Goal: Download file/media

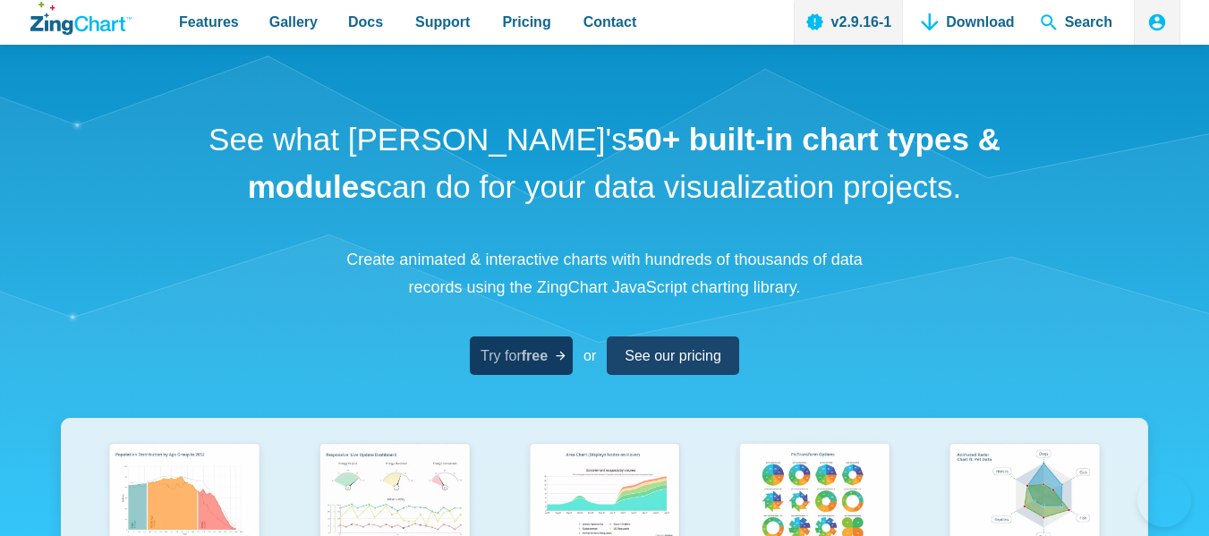
click at [519, 351] on span "Try for free" at bounding box center [514, 356] width 67 height 24
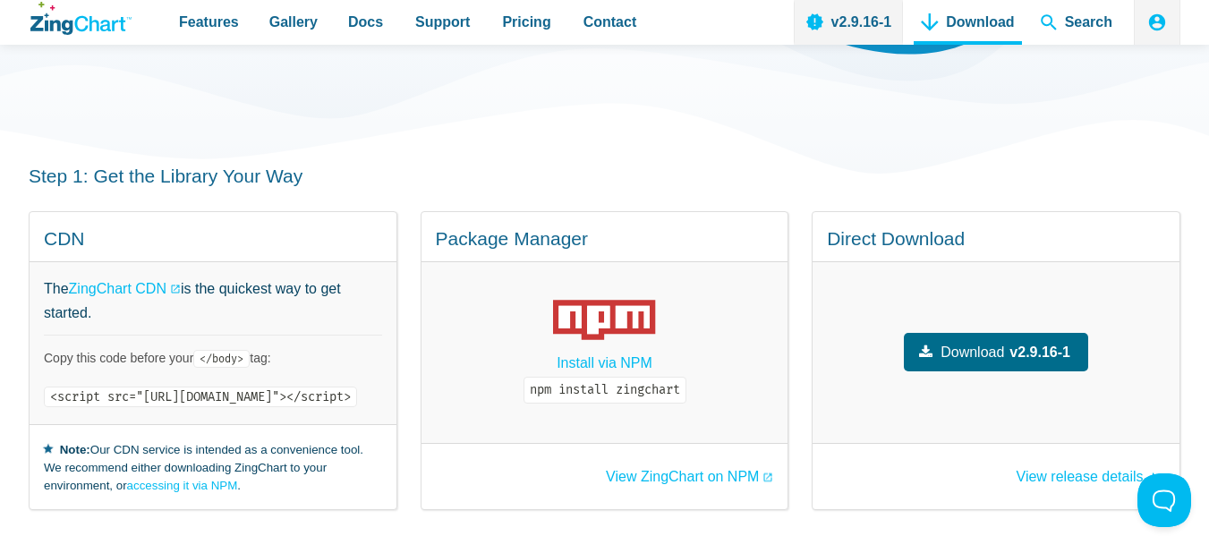
scroll to position [275, 0]
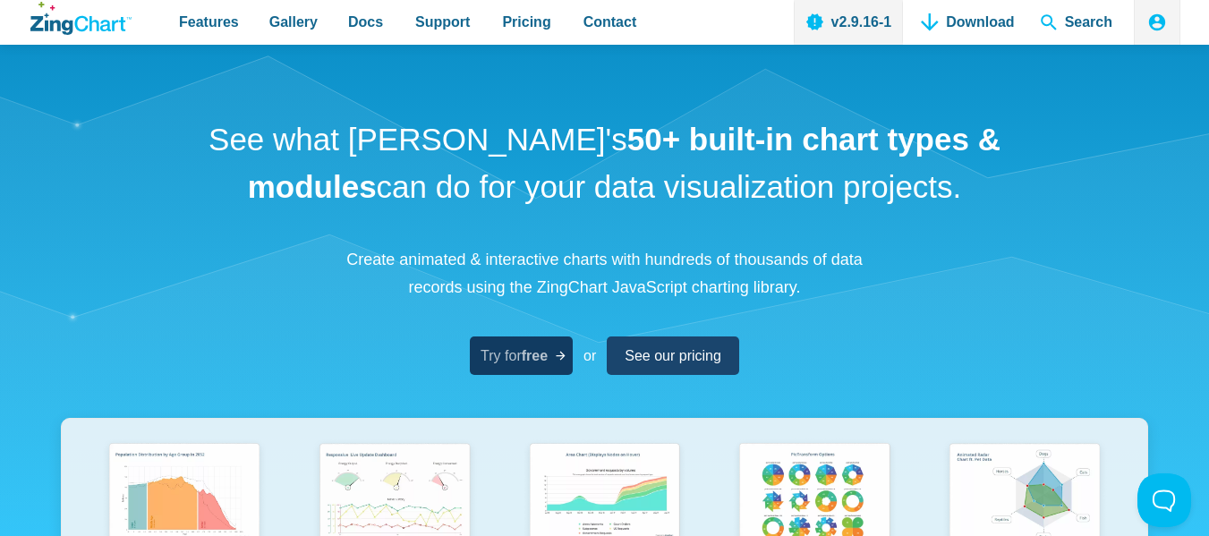
click at [544, 361] on strong "free" at bounding box center [535, 355] width 26 height 15
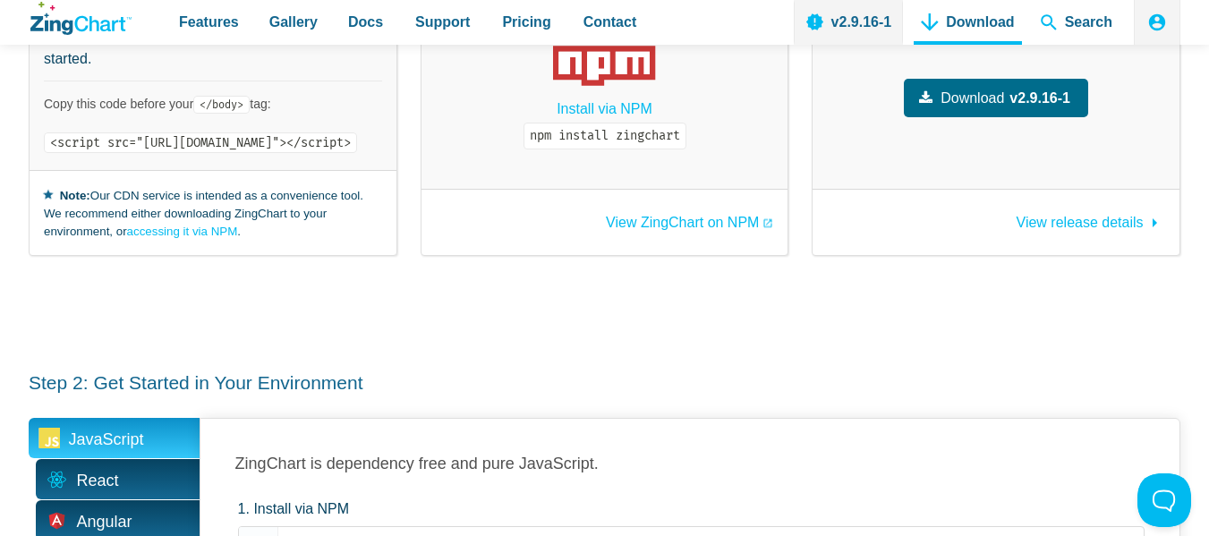
scroll to position [625, 0]
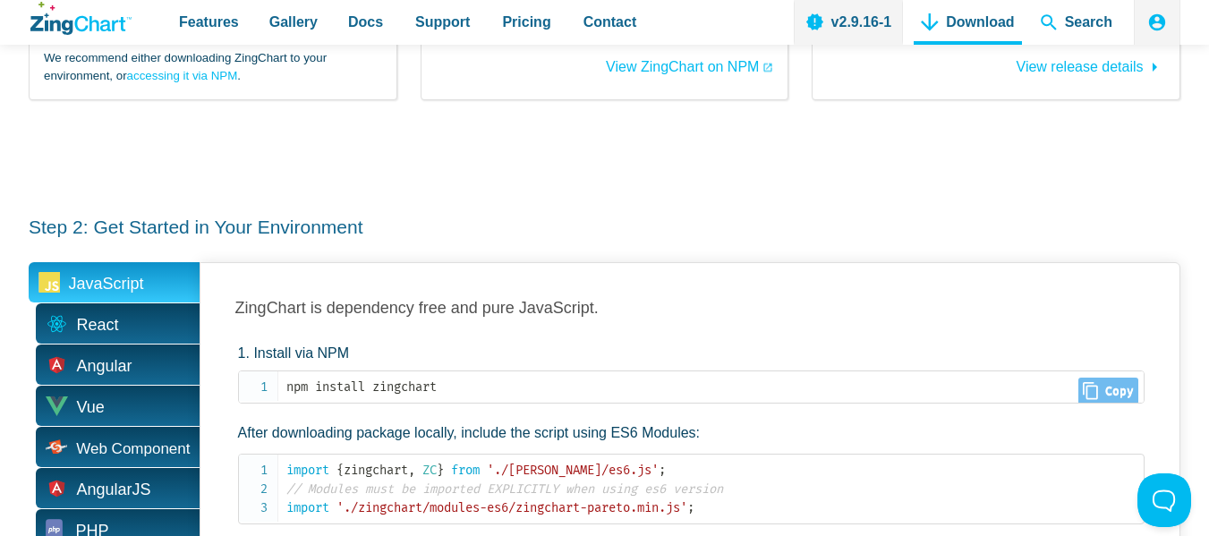
click at [325, 378] on code "npm install zingchart" at bounding box center [715, 387] width 858 height 19
click at [304, 378] on code "npm install zingchart" at bounding box center [715, 387] width 858 height 19
click at [405, 378] on code "npm install zingchart" at bounding box center [715, 387] width 858 height 19
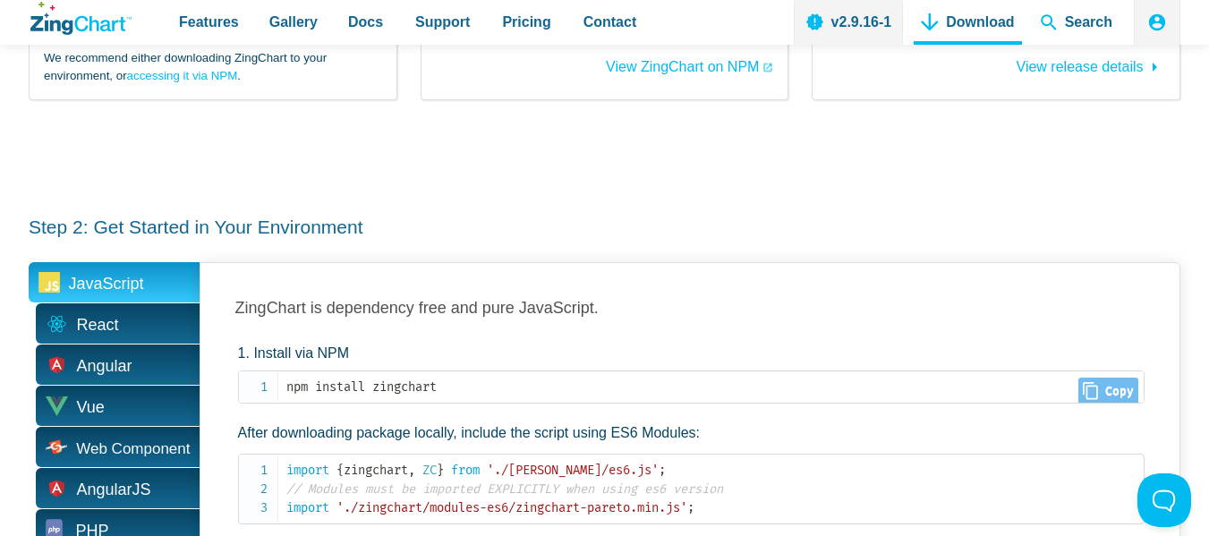
click at [856, 378] on code "npm install zingchart" at bounding box center [715, 387] width 858 height 19
click at [1104, 378] on span "Close Copy" at bounding box center [1108, 391] width 60 height 27
type input "npm install zingchart"
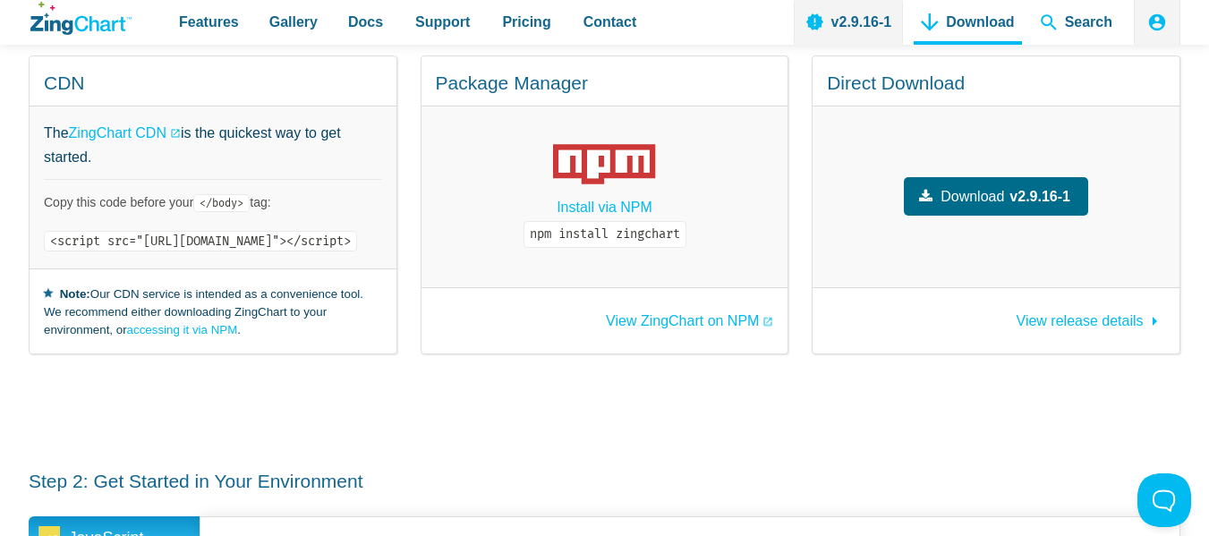
scroll to position [311, 0]
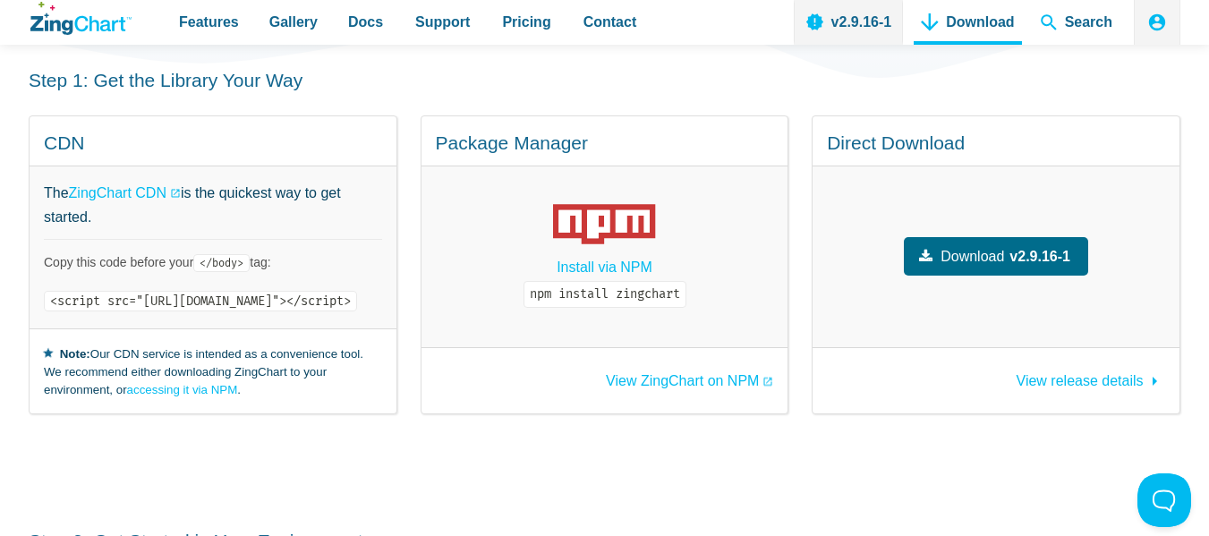
click at [351, 291] on code "<script src="https://cdn.zingchart.com/zingchart.min.js"></script>" at bounding box center [200, 301] width 313 height 21
drag, startPoint x: 75, startPoint y: 276, endPoint x: 403, endPoint y: 278, distance: 327.6
click at [357, 291] on code "<script src="https://cdn.zingchart.com/zingchart.min.js"></script>" at bounding box center [200, 301] width 313 height 21
click at [686, 281] on code "npm install zingchart" at bounding box center [605, 294] width 163 height 27
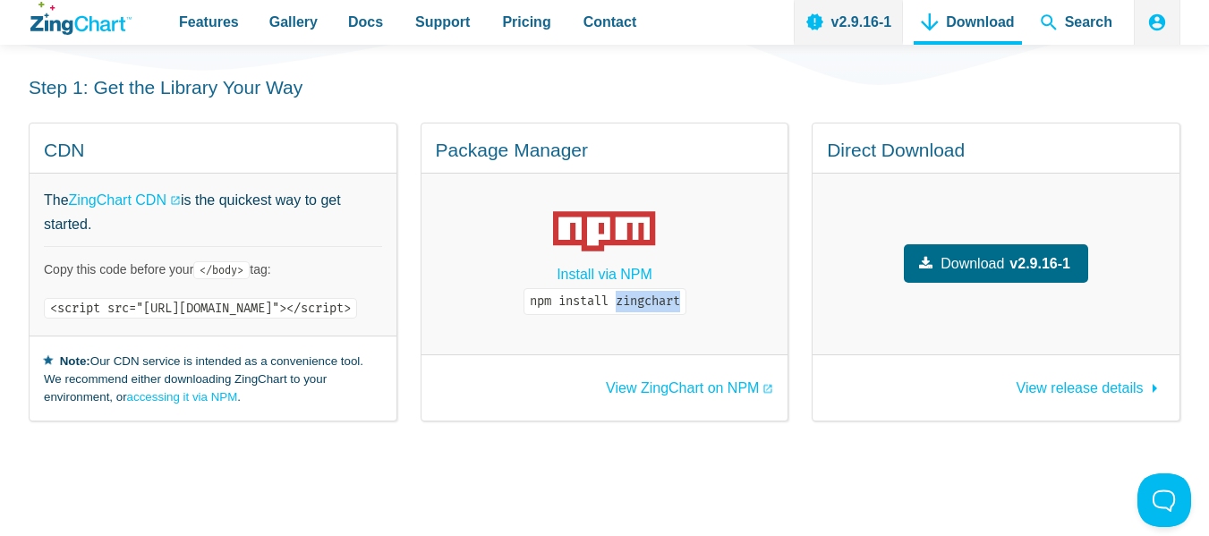
scroll to position [270, 0]
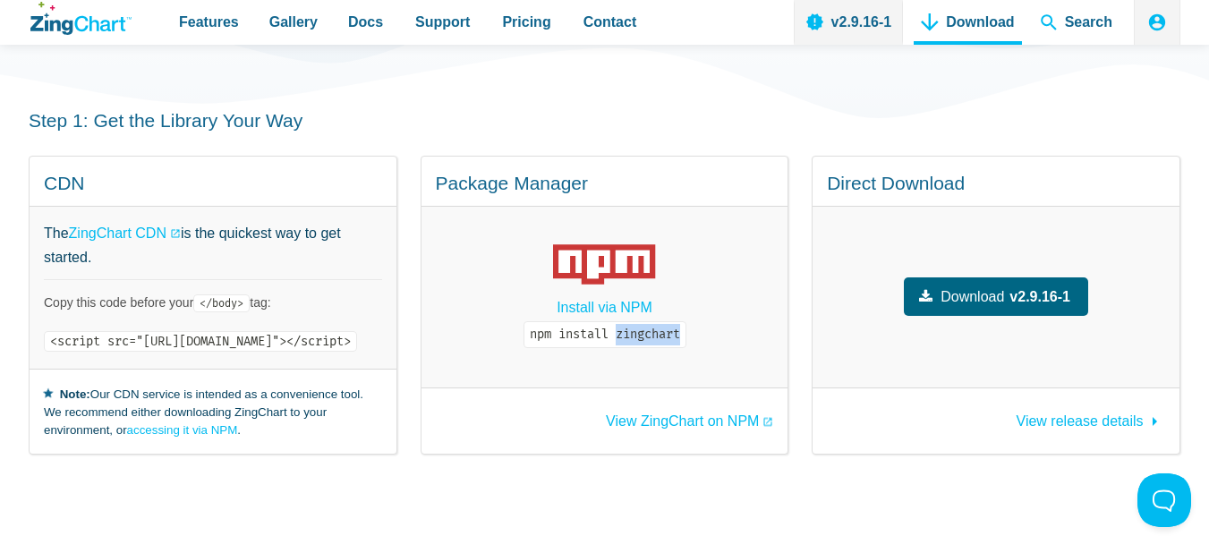
click at [1004, 285] on span "Download" at bounding box center [973, 297] width 64 height 24
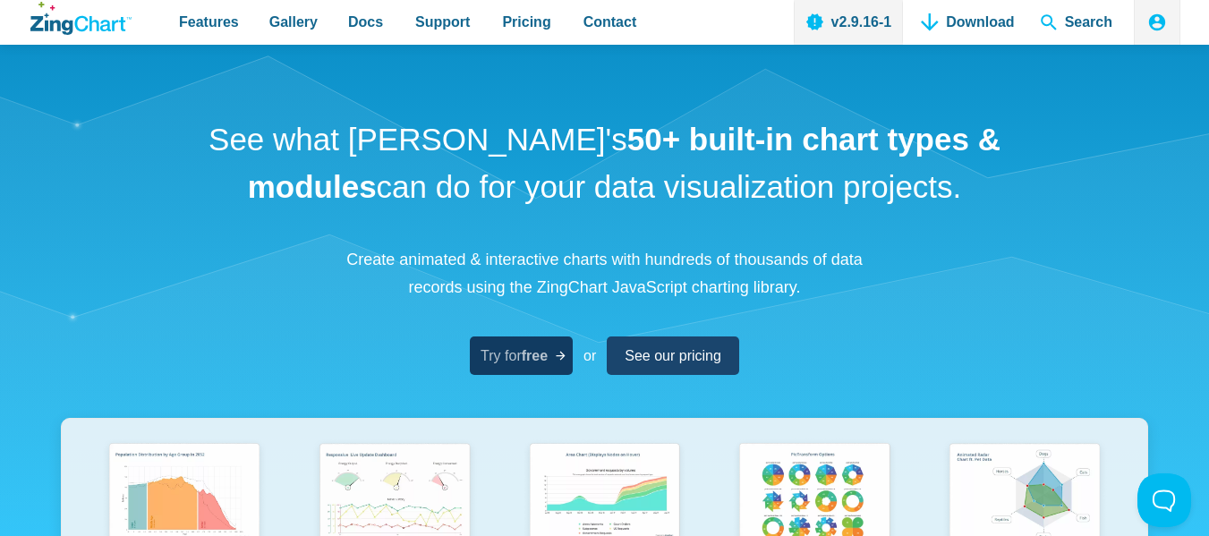
click at [524, 348] on strong "free" at bounding box center [535, 355] width 26 height 15
